Goal: Check status: Check status

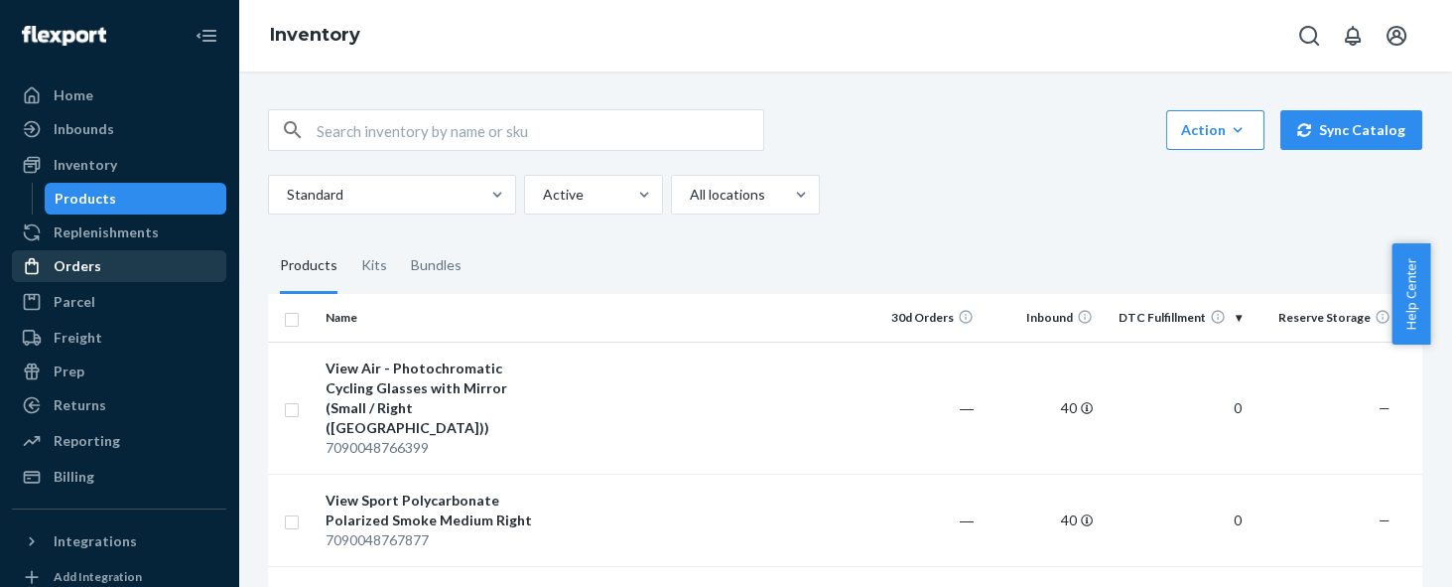
click at [74, 267] on div "Orders" at bounding box center [78, 266] width 48 height 20
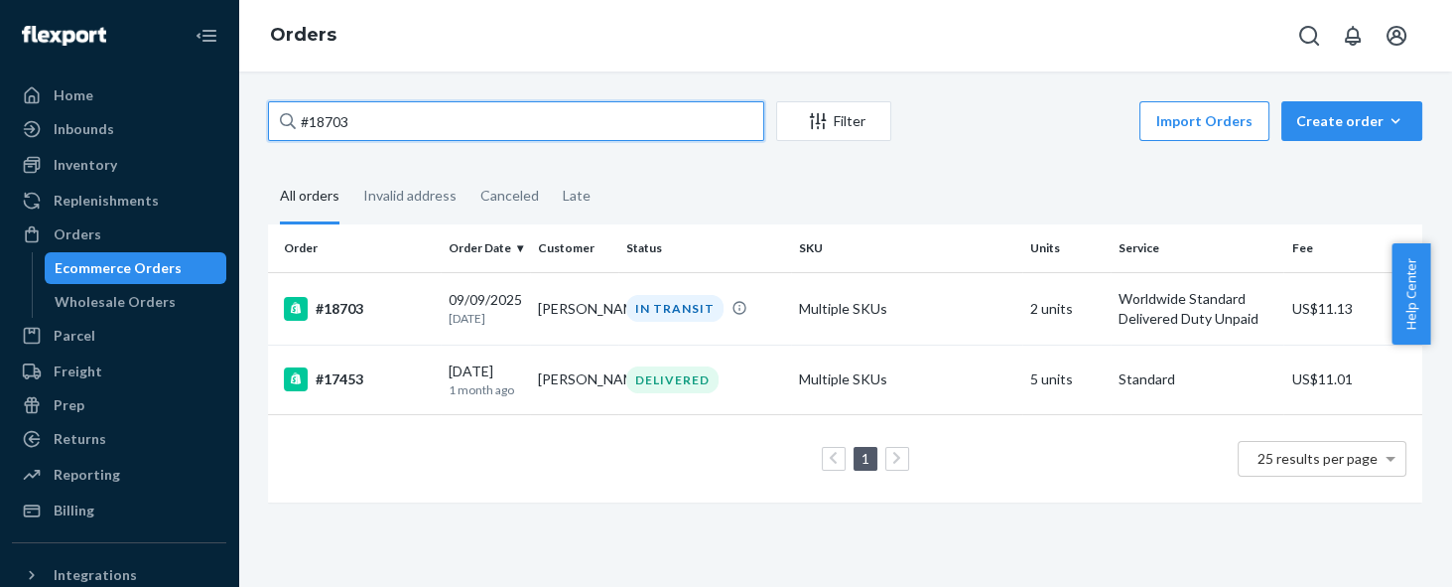
click at [388, 123] on input "#18703" at bounding box center [516, 121] width 496 height 40
type input "#"
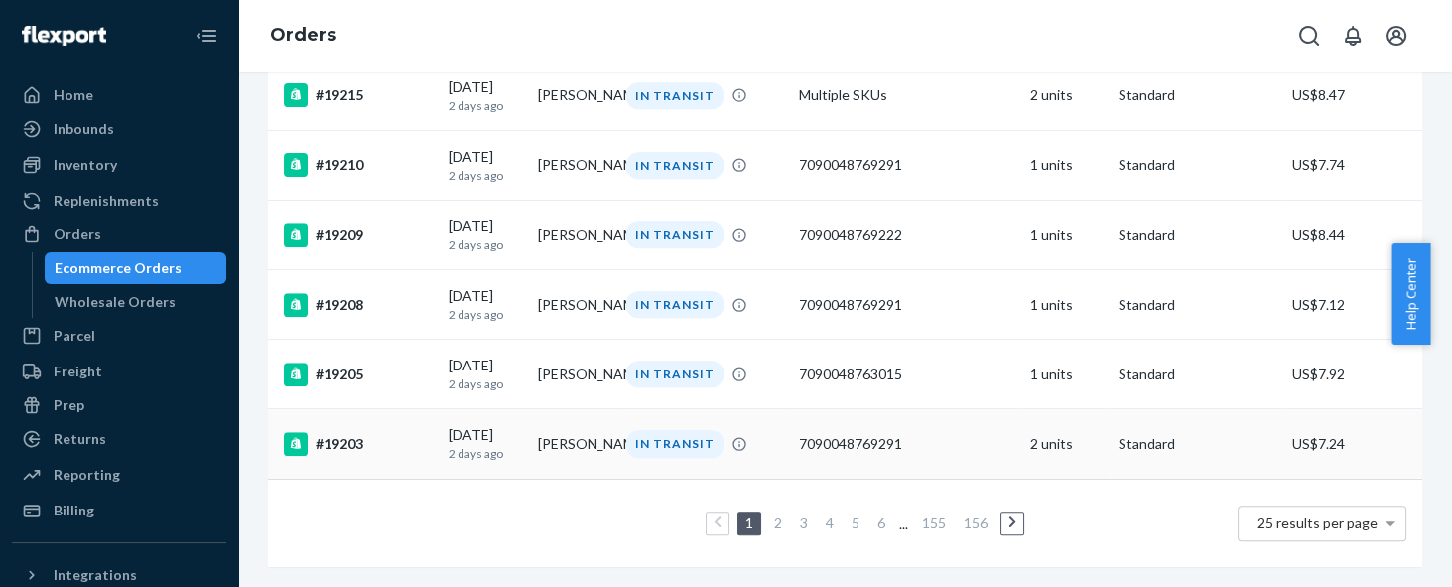
scroll to position [1635, 0]
click at [796, 514] on link "3" at bounding box center [804, 522] width 16 height 17
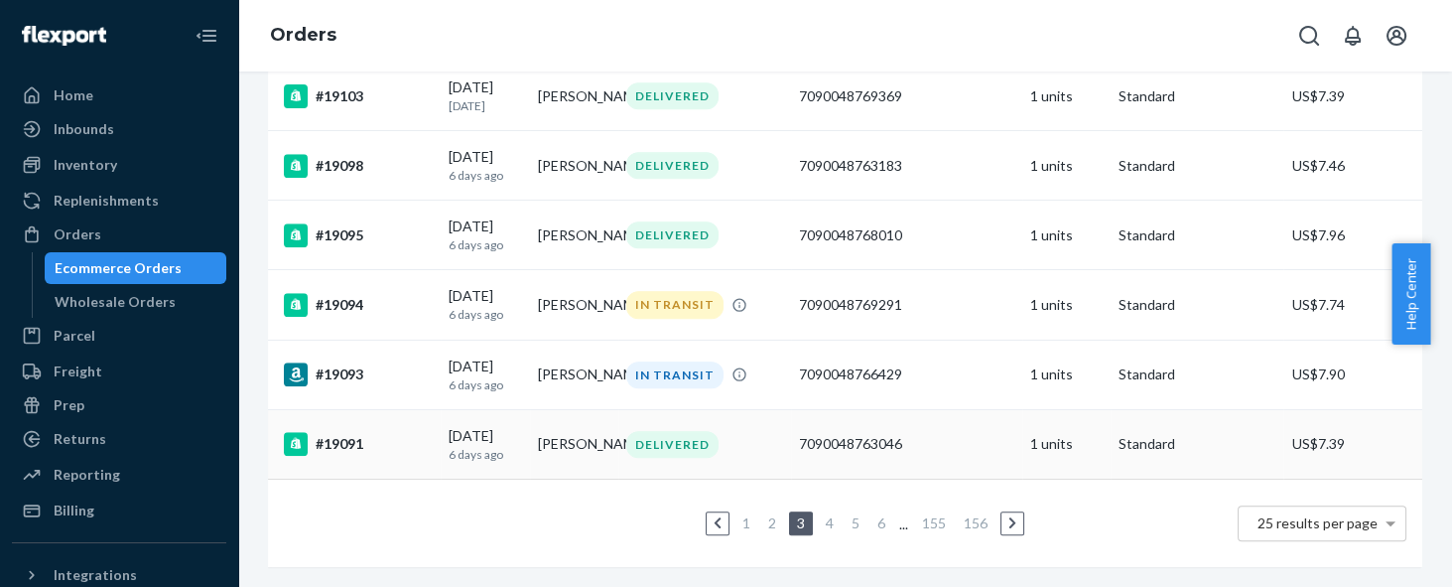
scroll to position [1623, 0]
click at [764, 514] on link "2" at bounding box center [772, 522] width 16 height 17
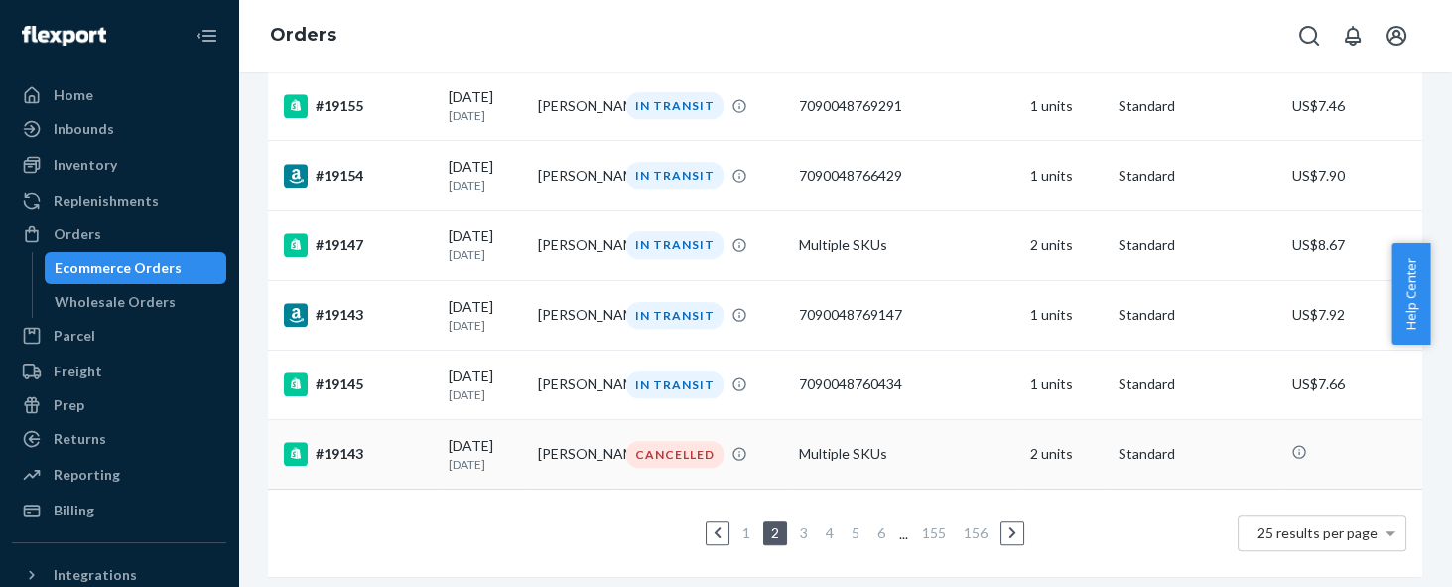
scroll to position [1612, 0]
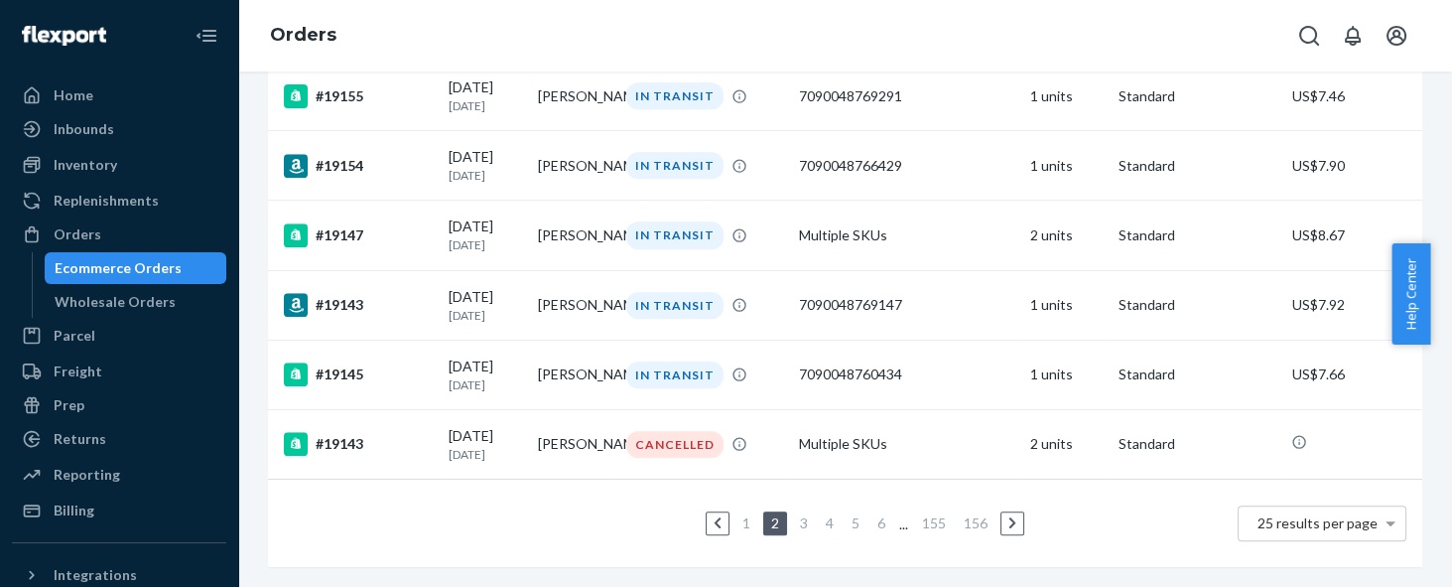
click at [714, 517] on icon at bounding box center [717, 523] width 7 height 12
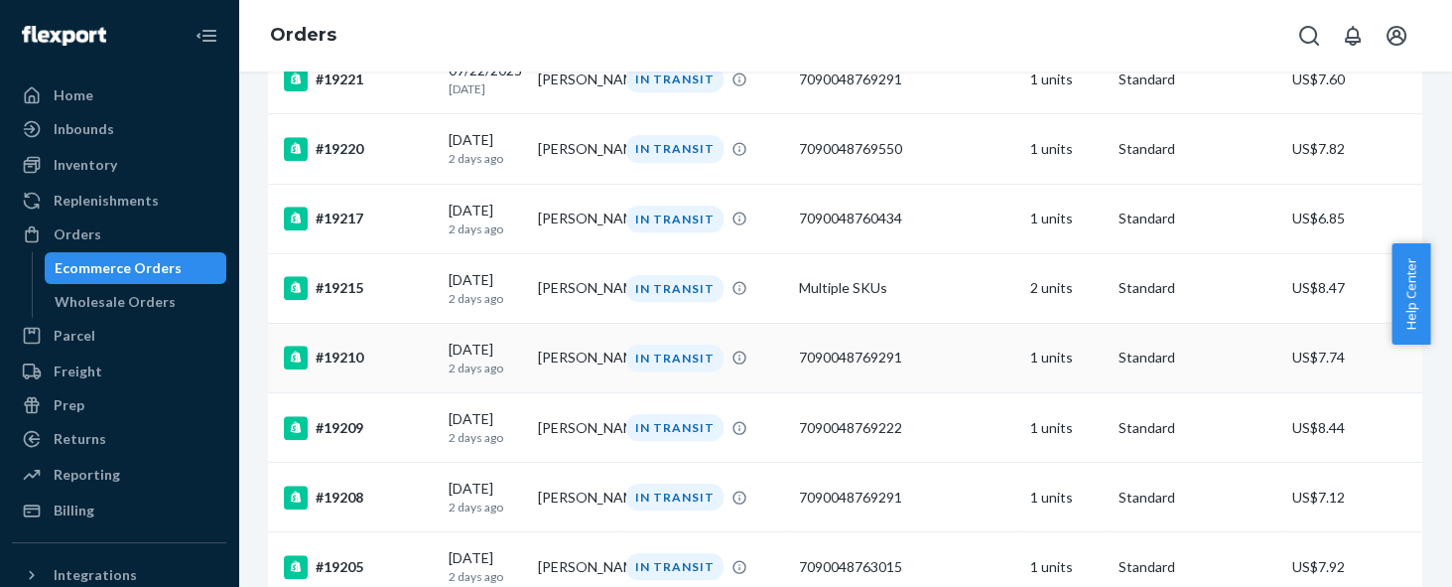
scroll to position [1337, 0]
